Goal: Find specific page/section

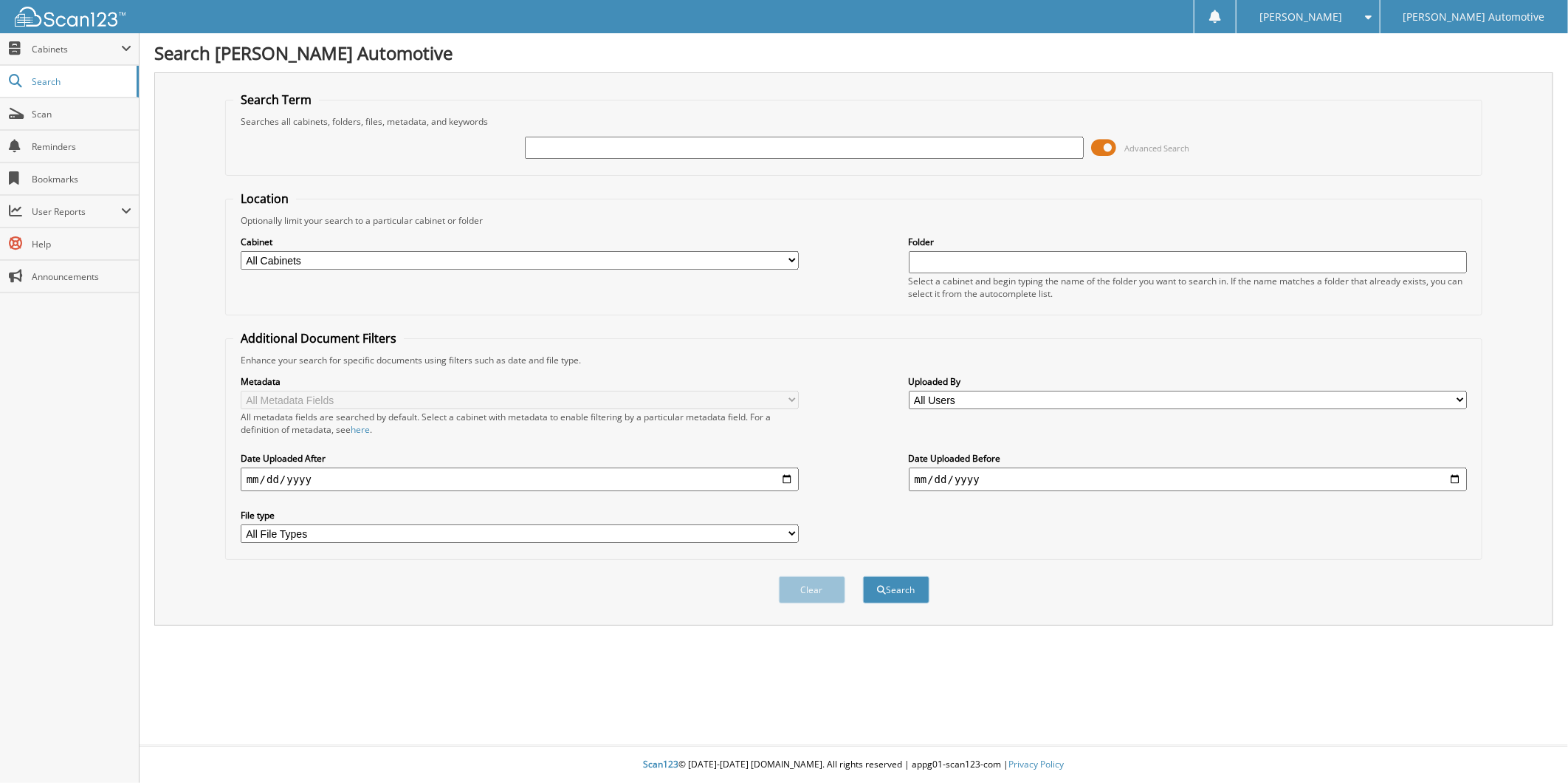
type input "M"
type input "[PERSON_NAME]"
click at [863, 576] on button "Search" at bounding box center [896, 590] width 67 height 27
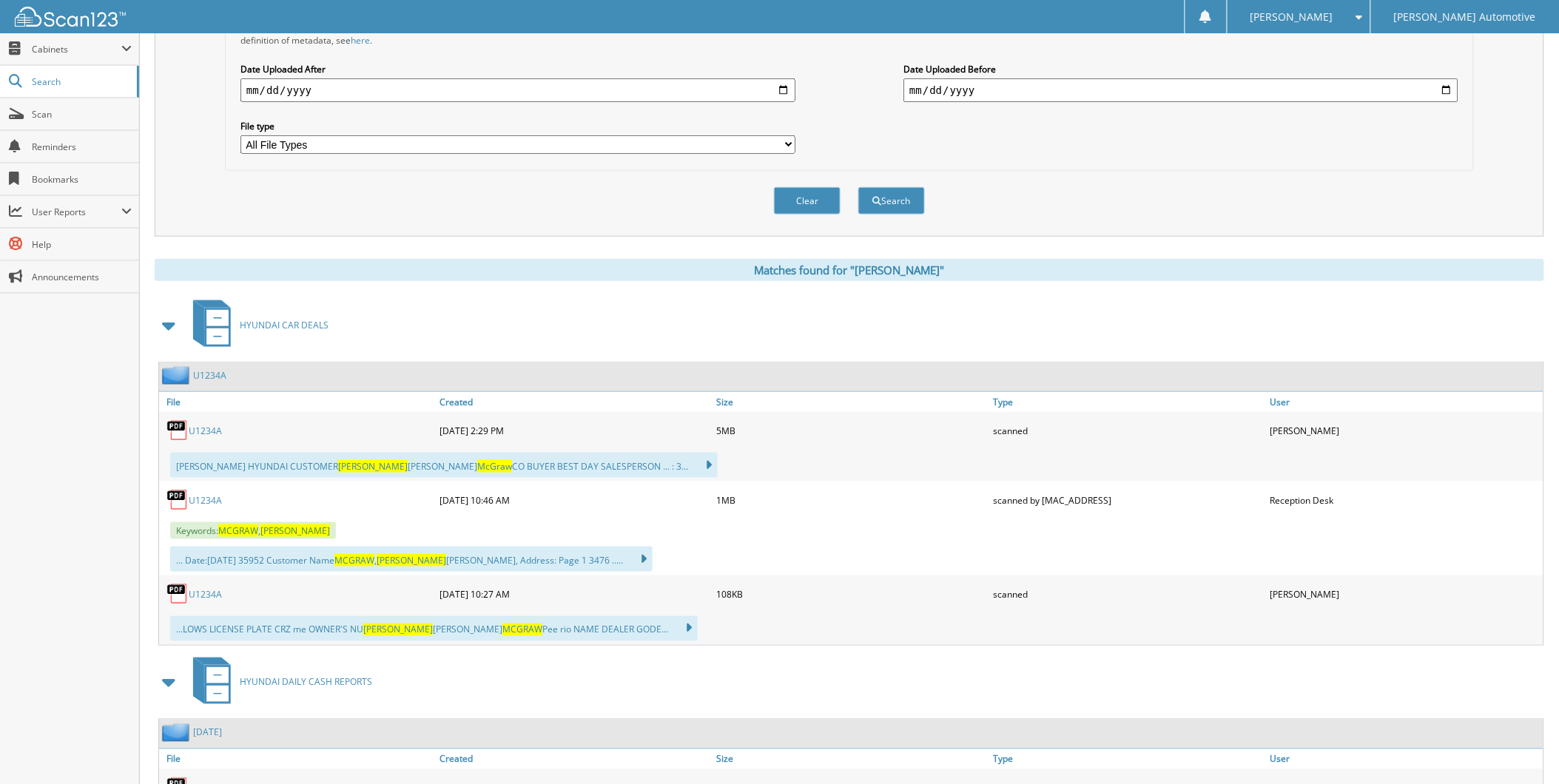
scroll to position [410, 0]
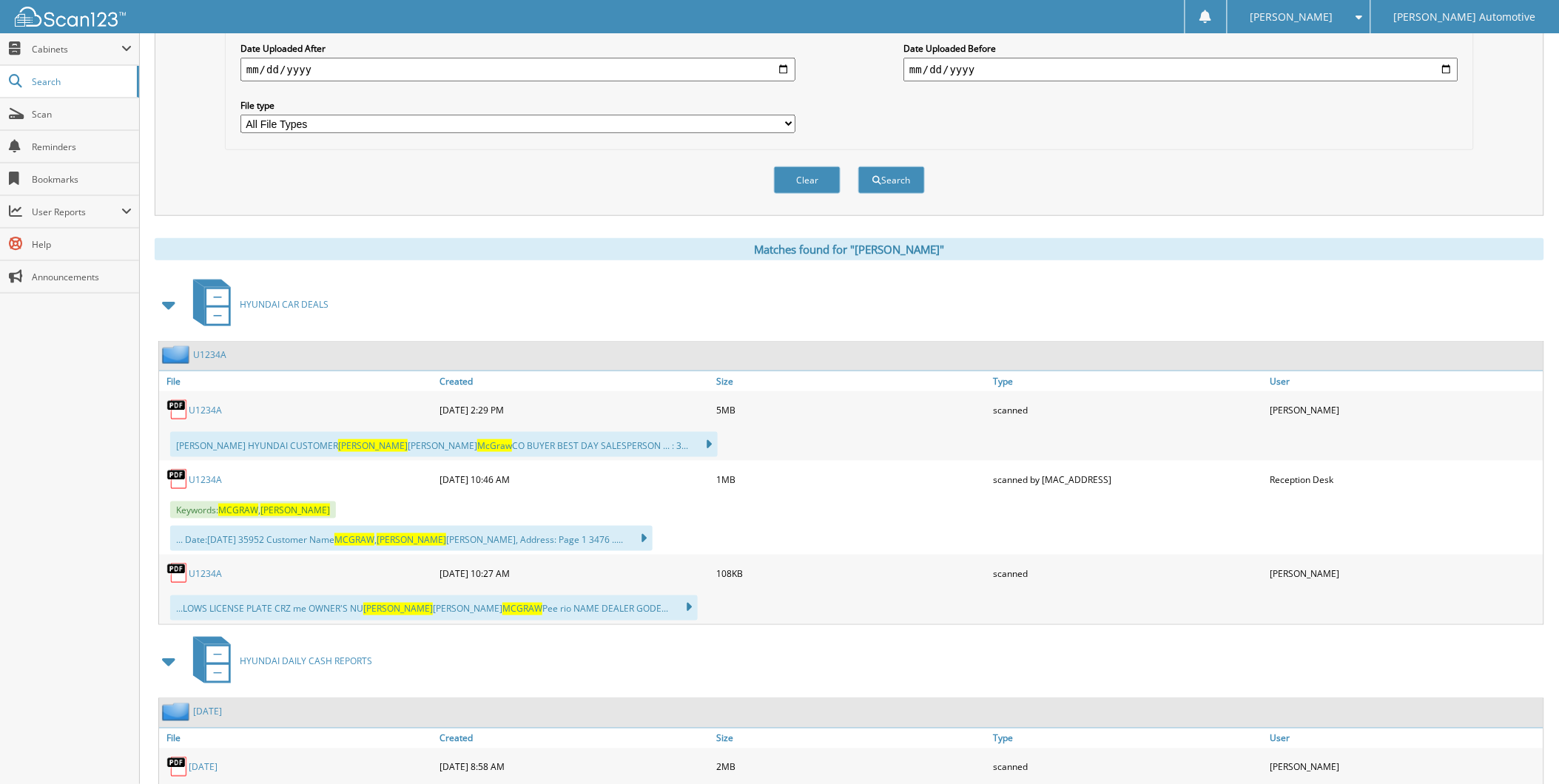
click at [203, 416] on link "U1234A" at bounding box center [205, 410] width 33 height 13
